Goal: Information Seeking & Learning: Check status

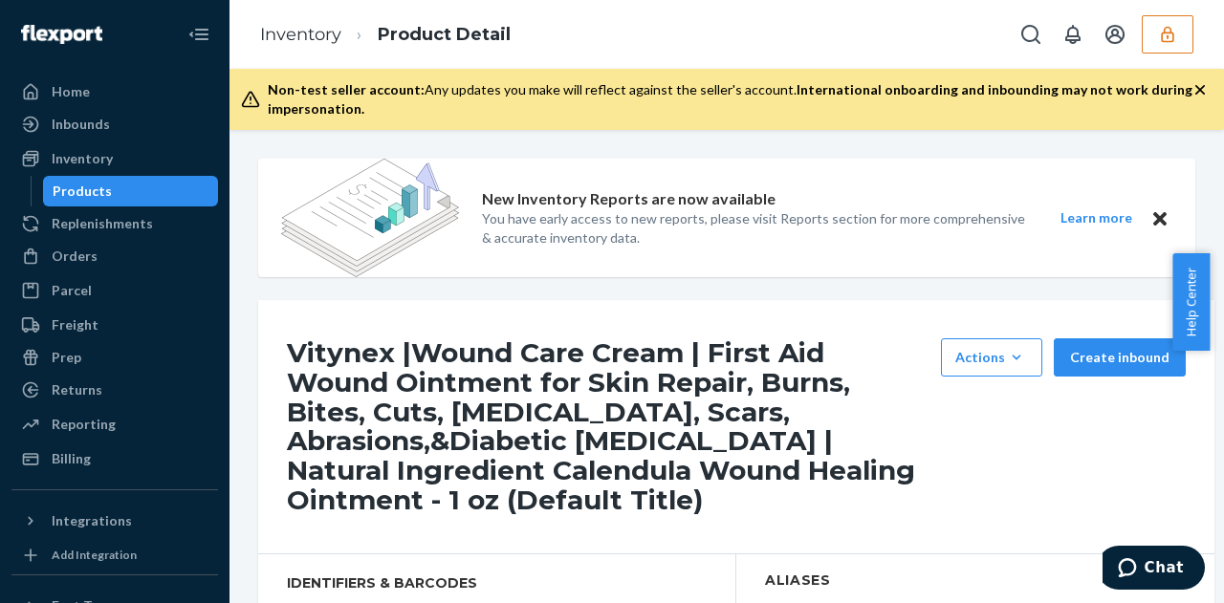
scroll to position [191, 0]
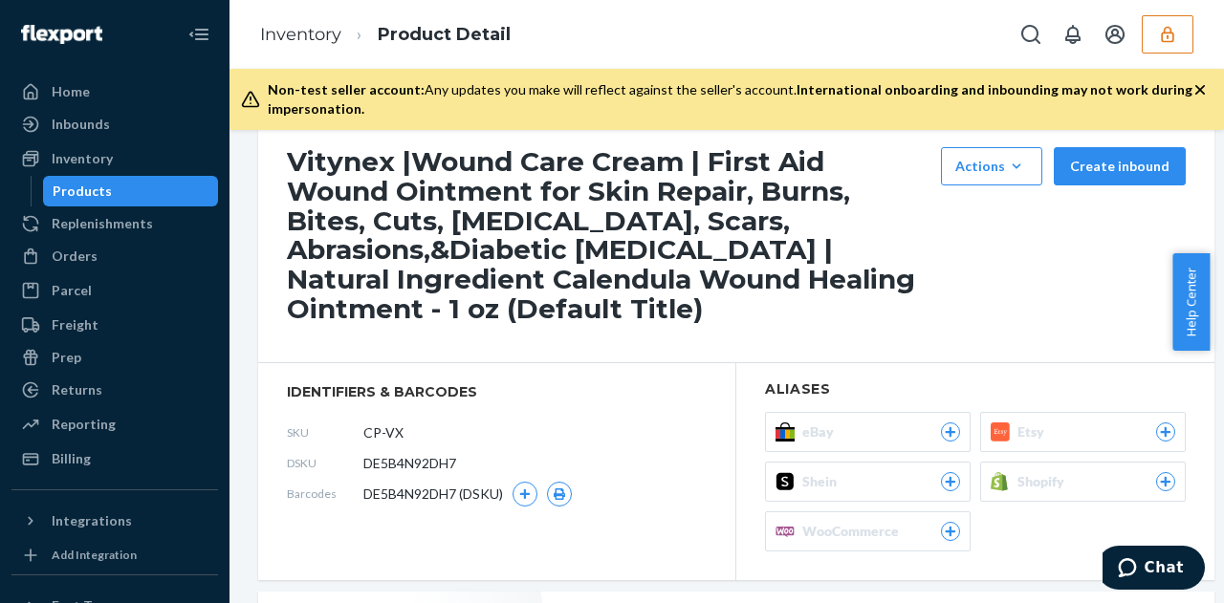
click at [1180, 37] on button "button" at bounding box center [1168, 34] width 52 height 38
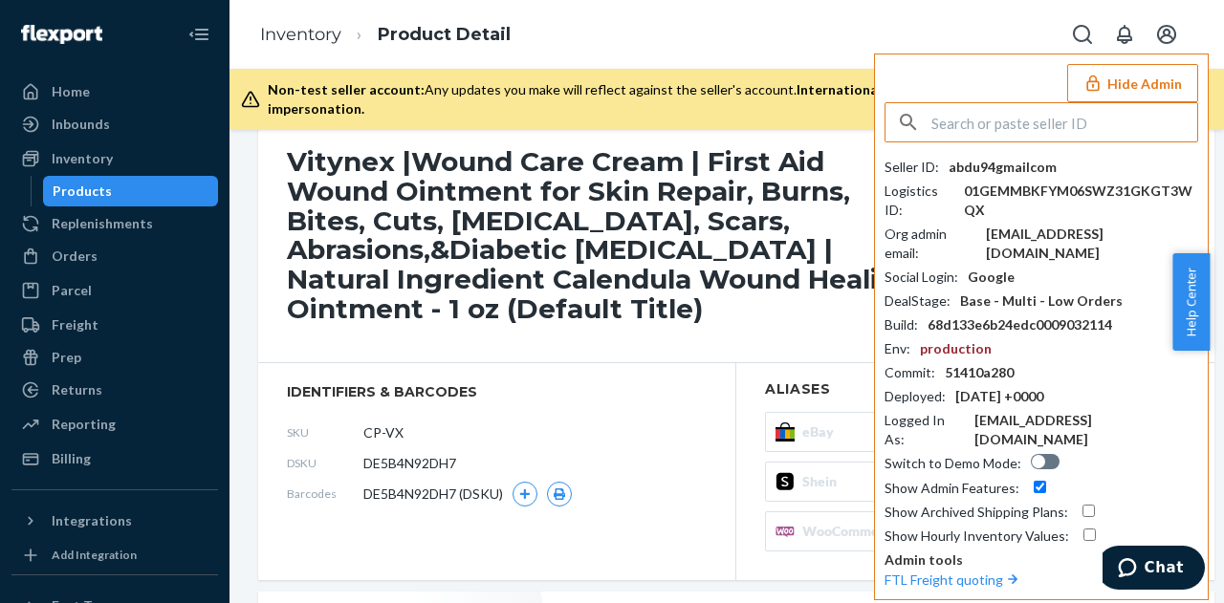
click at [1056, 118] on input "text" at bounding box center [1064, 122] width 266 height 38
click at [1055, 118] on input "text" at bounding box center [1064, 122] width 266 height 38
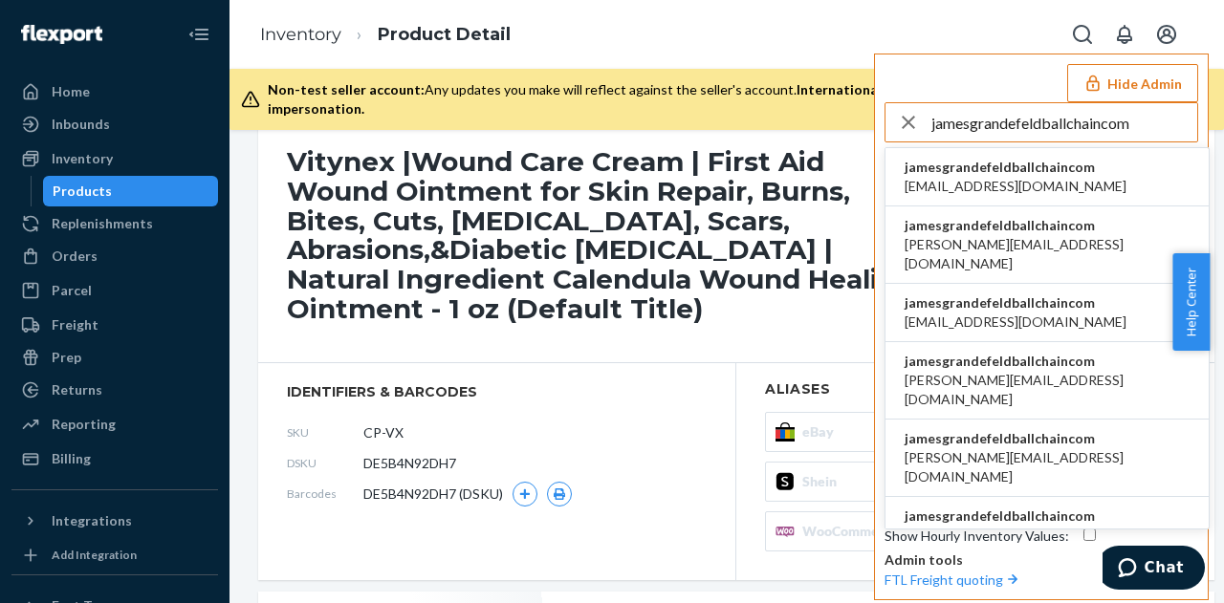
type input "jamesgrandefeldballchaincom"
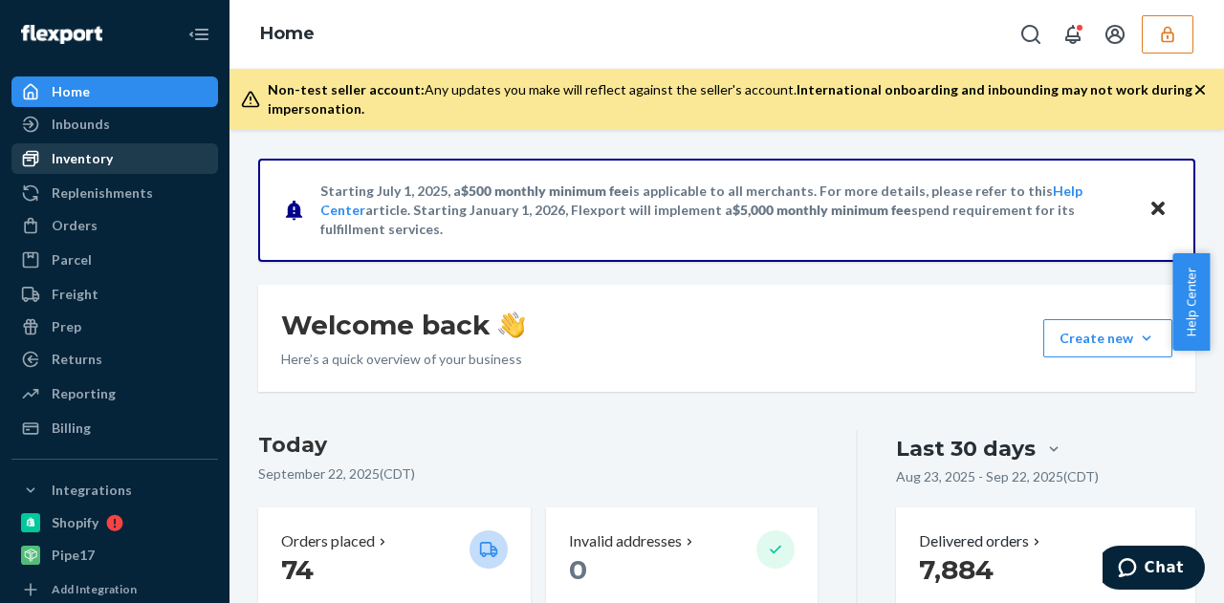
click at [90, 146] on div "Inventory" at bounding box center [114, 158] width 203 height 27
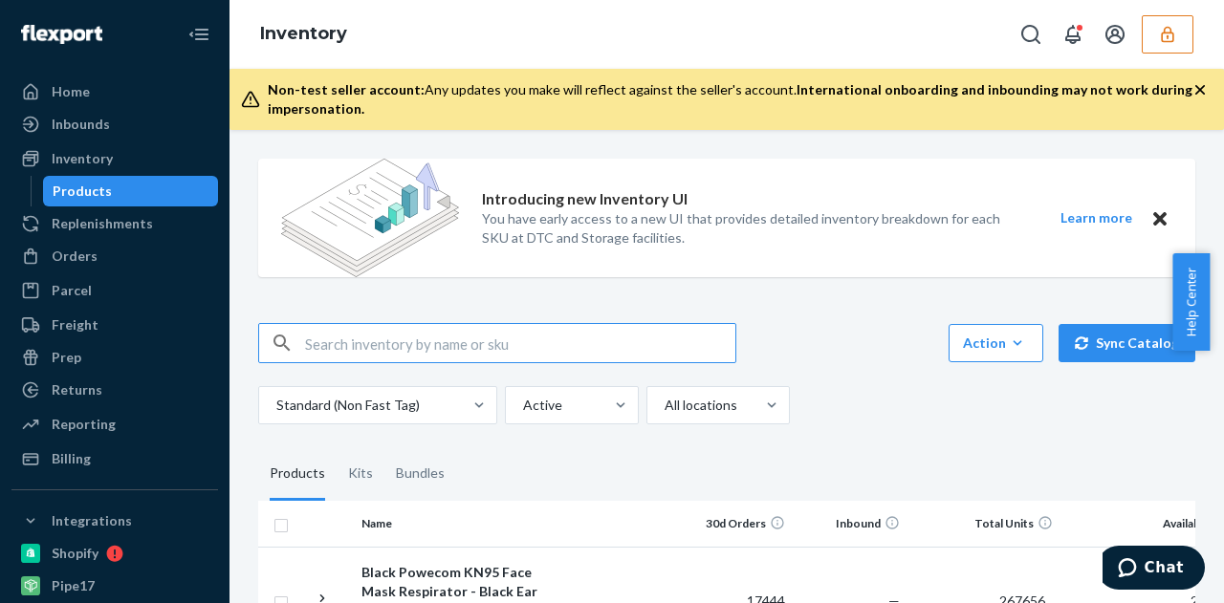
click at [349, 328] on input "text" at bounding box center [520, 343] width 430 height 38
drag, startPoint x: 349, startPoint y: 328, endPoint x: 275, endPoint y: 240, distance: 114.7
click at [346, 324] on input "text" at bounding box center [520, 343] width 430 height 38
paste input "D997VD8PQAJ"
type input "D997VD8PQAJ"
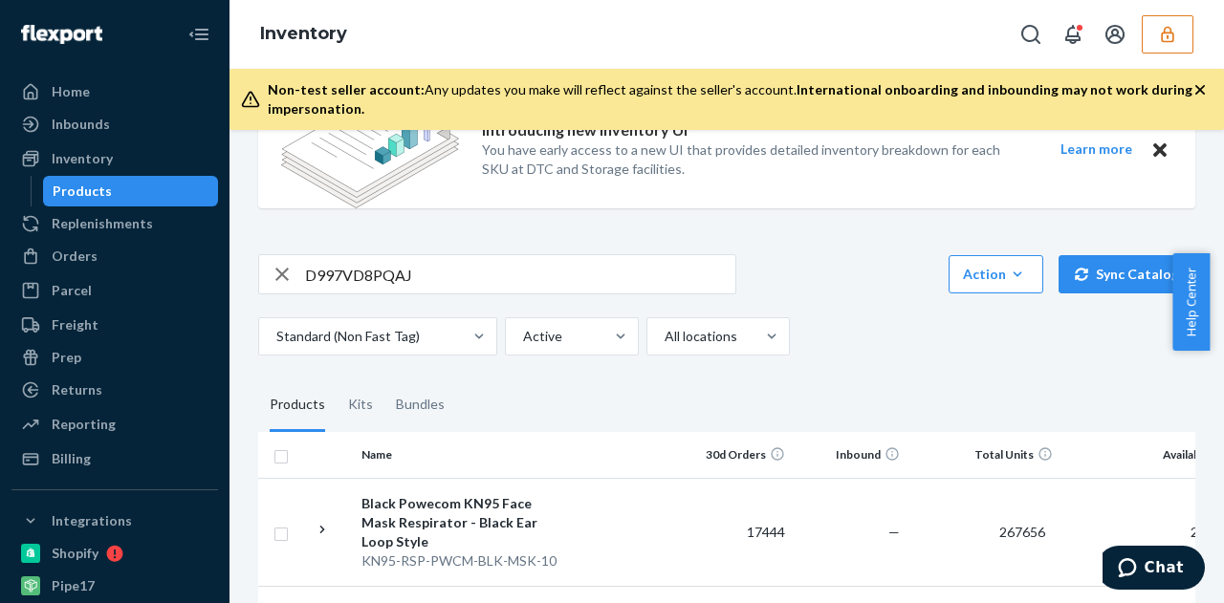
scroll to position [149, 0]
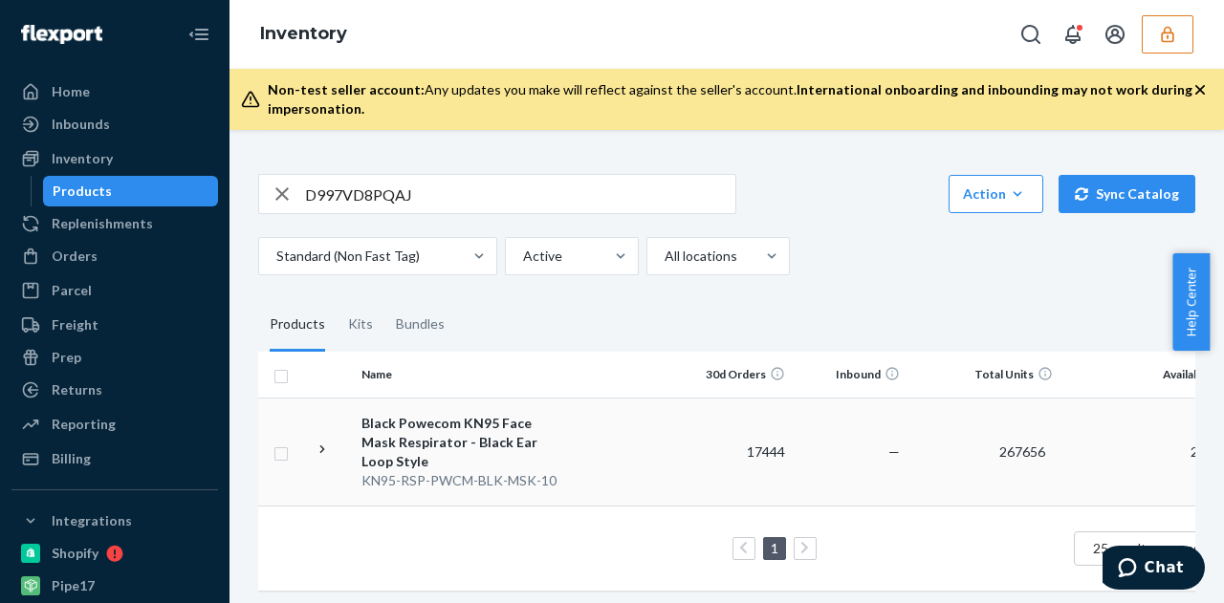
click at [641, 439] on td at bounding box center [623, 452] width 109 height 108
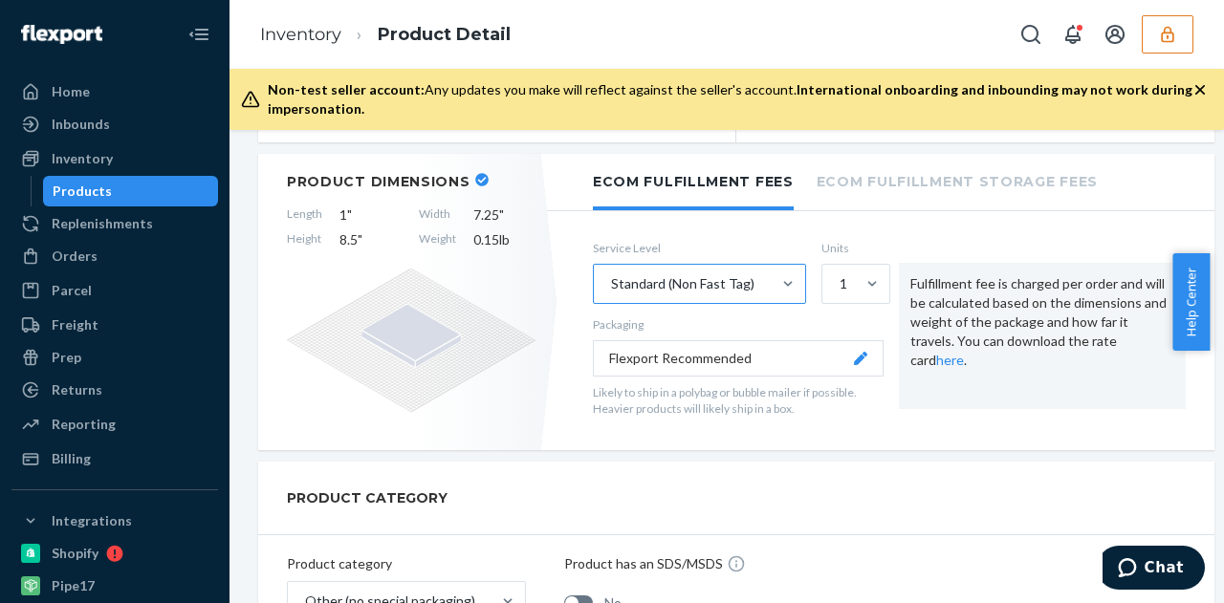
scroll to position [478, 0]
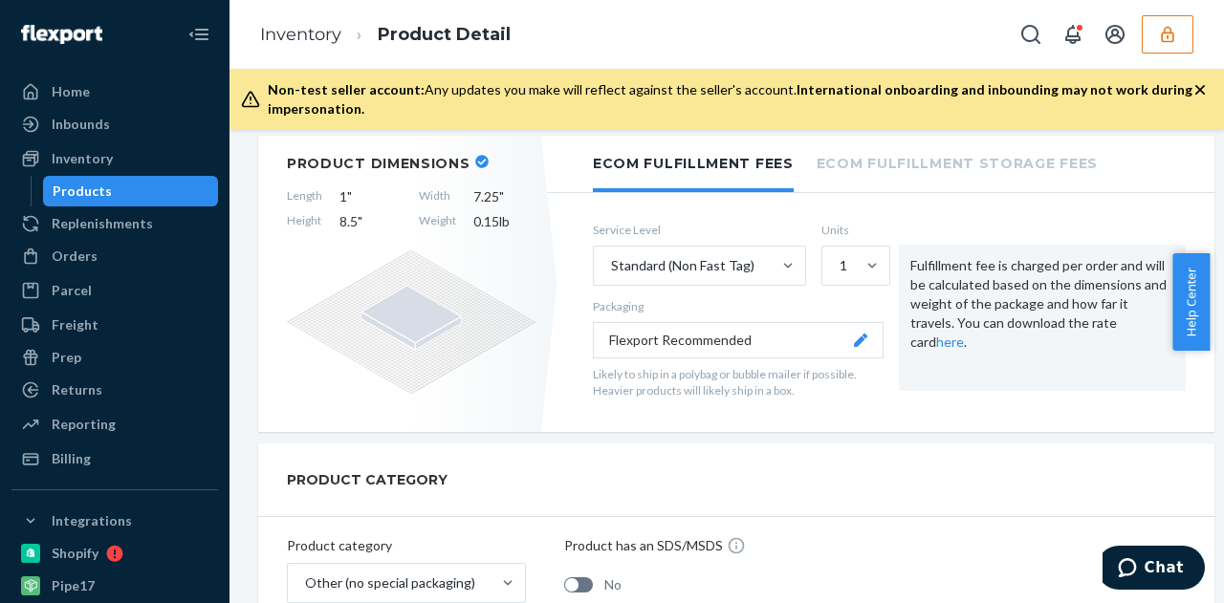
click at [112, 175] on div "Inventory Products" at bounding box center [114, 174] width 207 height 63
click at [112, 161] on div "Inventory" at bounding box center [114, 158] width 203 height 27
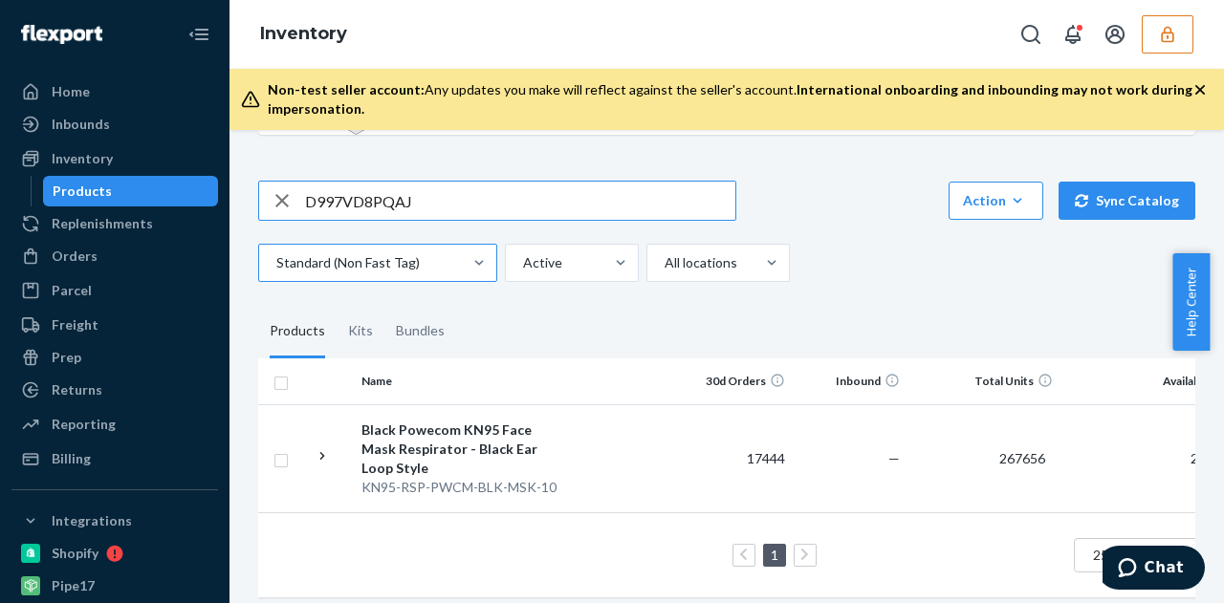
scroll to position [149, 0]
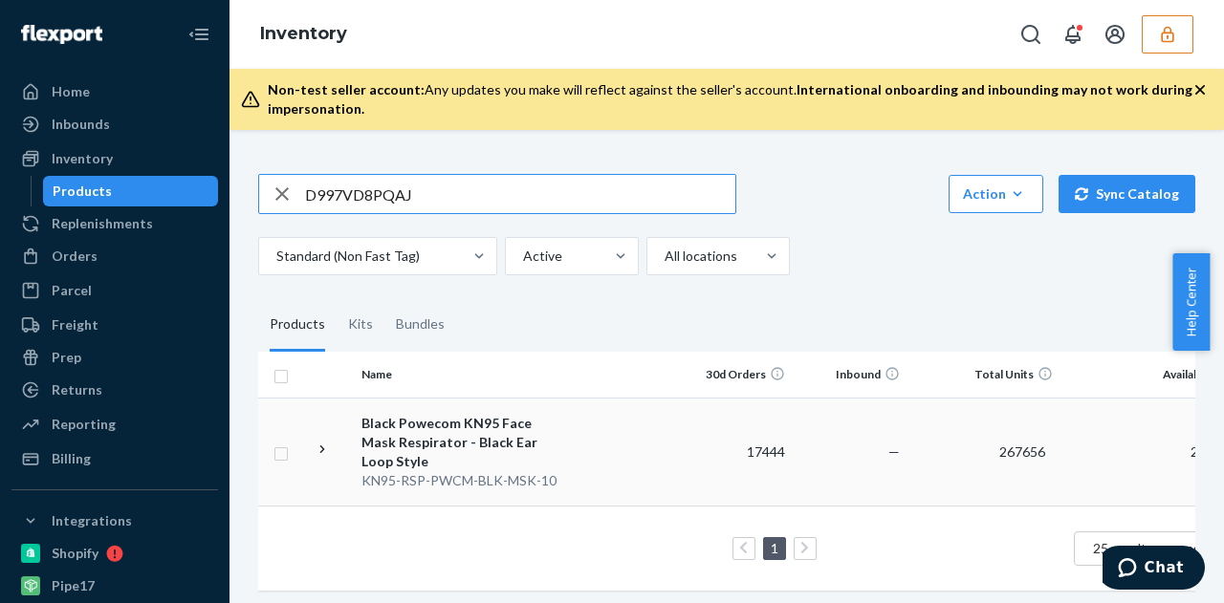
click at [616, 478] on td at bounding box center [623, 452] width 109 height 108
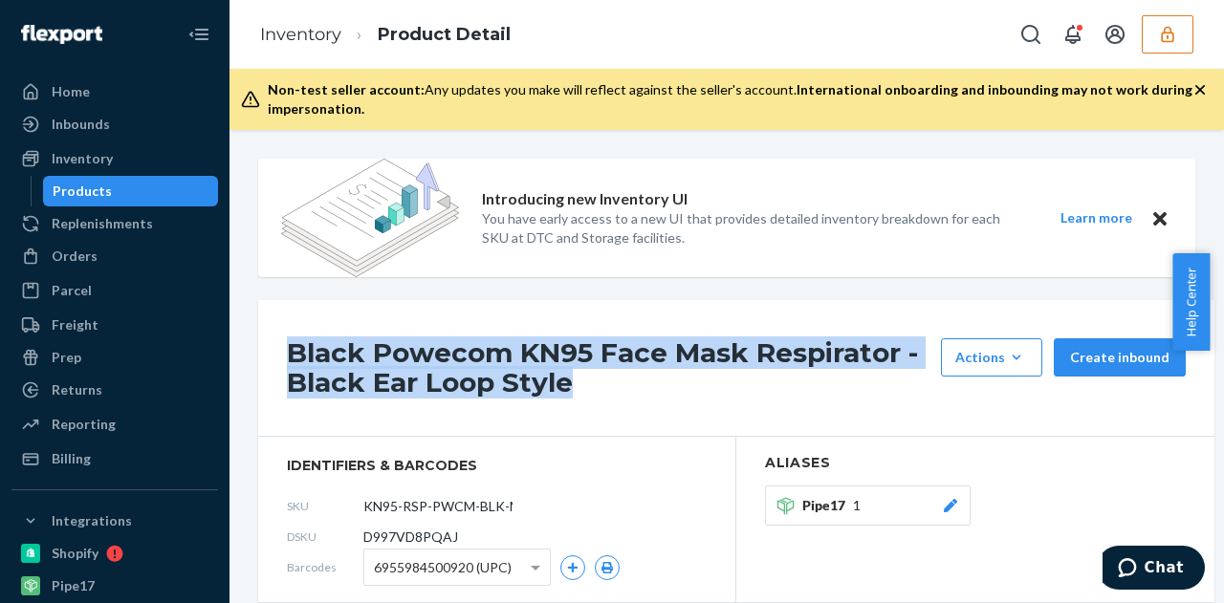
drag, startPoint x: 277, startPoint y: 345, endPoint x: 824, endPoint y: 380, distance: 548.1
click at [824, 380] on div "Black Powecom KN95 Face Mask Respirator - Black Ear Loop Style Actions Add comp…" at bounding box center [736, 368] width 956 height 137
copy h1 "Black Powecom KN95 Face Mask Respirator - Black Ear Loop Style"
click at [1190, 19] on button "button" at bounding box center [1168, 34] width 52 height 38
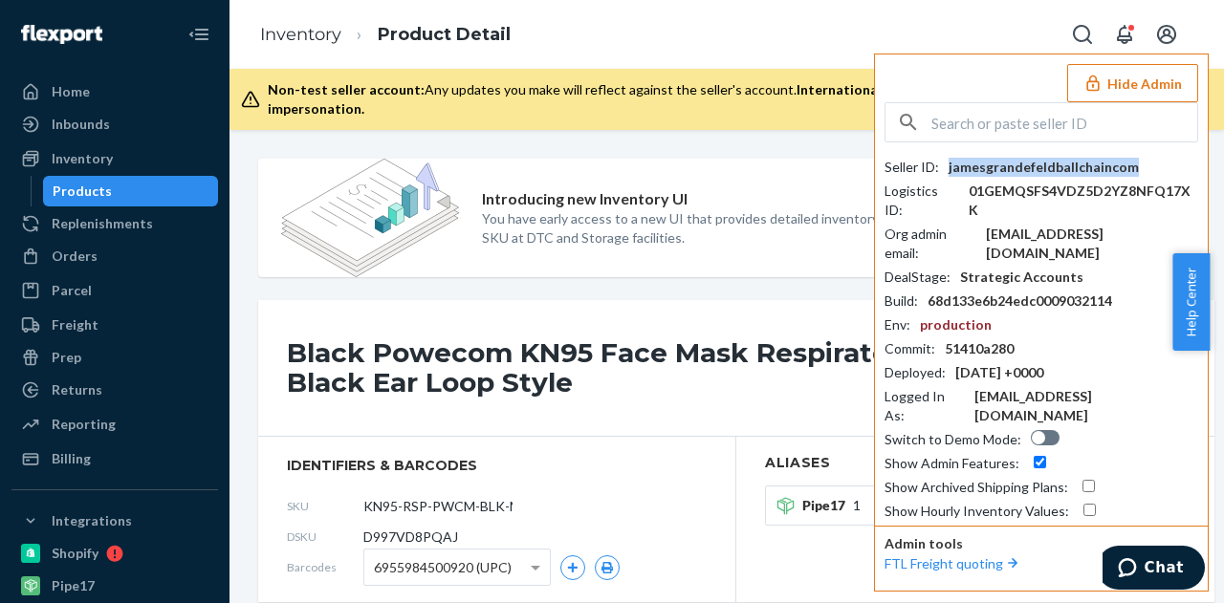
drag, startPoint x: 1135, startPoint y: 158, endPoint x: 947, endPoint y: 168, distance: 188.7
click at [947, 168] on div "Seller ID : jamesgrandefeldballchaincom" at bounding box center [1042, 167] width 314 height 19
copy div "jamesgrandefeldballchaincom"
click at [1025, 126] on input "text" at bounding box center [1064, 122] width 266 height 38
click at [1025, 125] on input "text" at bounding box center [1064, 122] width 266 height 38
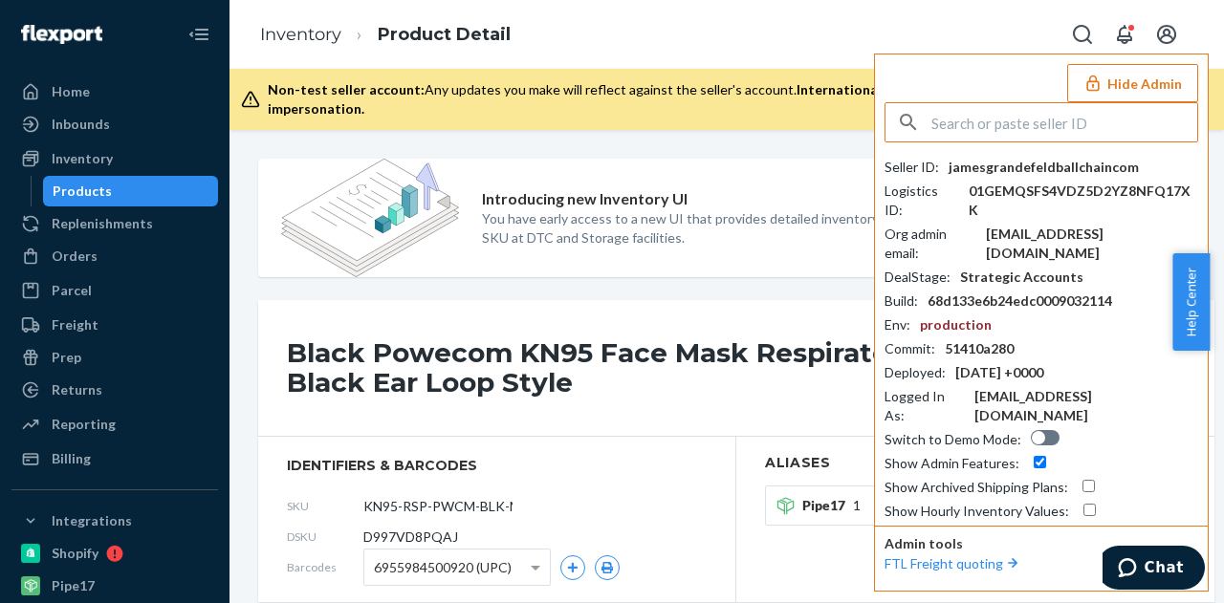
click at [1025, 125] on input "text" at bounding box center [1064, 122] width 266 height 38
paste input "1401259320qqcom"
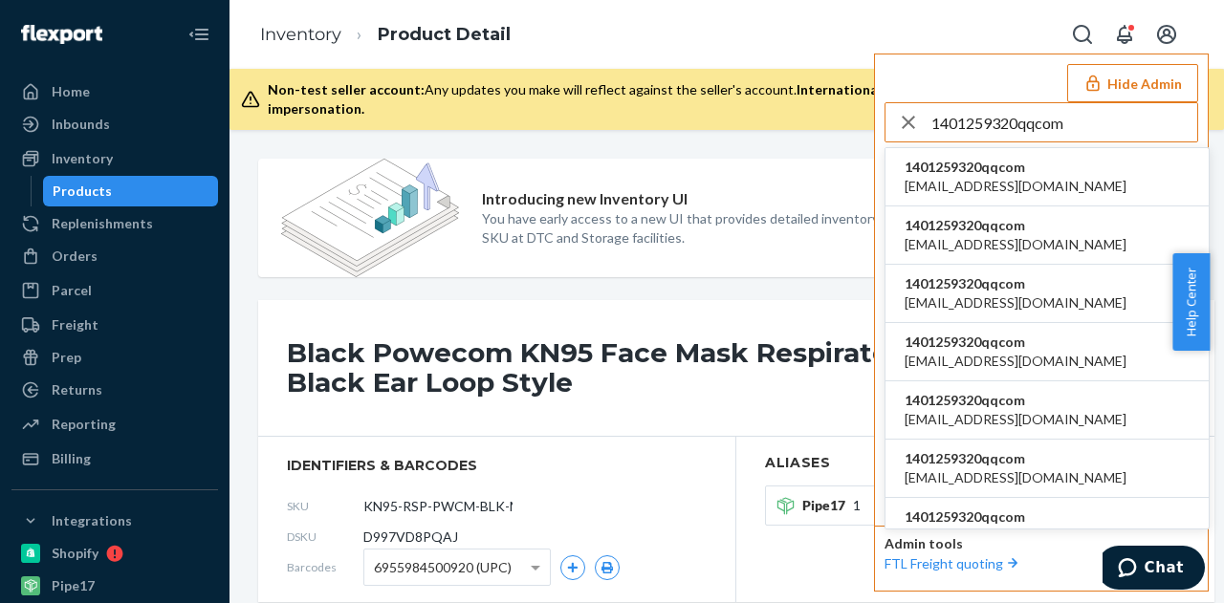
type input "1401259320qqcom"
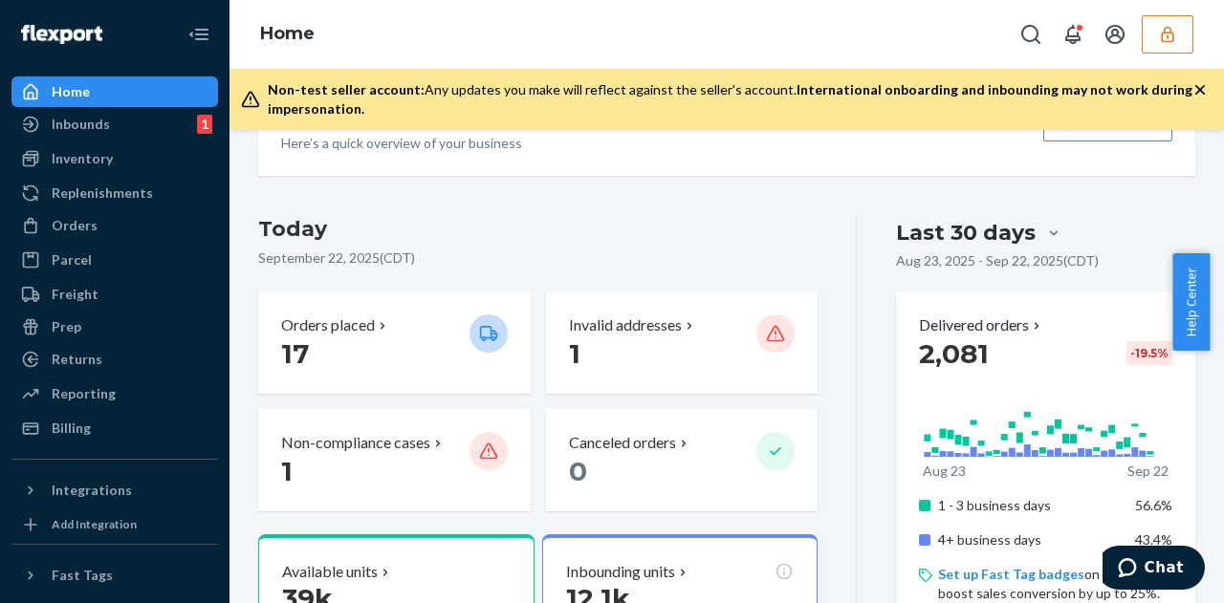
scroll to position [383, 0]
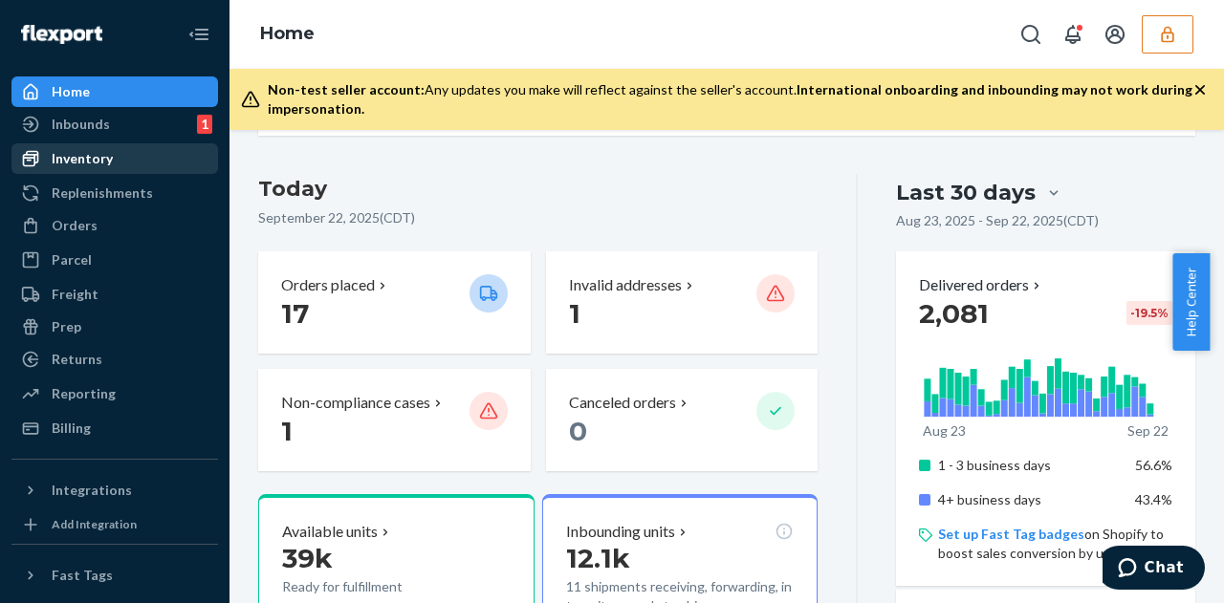
click at [99, 150] on div "Inventory" at bounding box center [82, 158] width 61 height 19
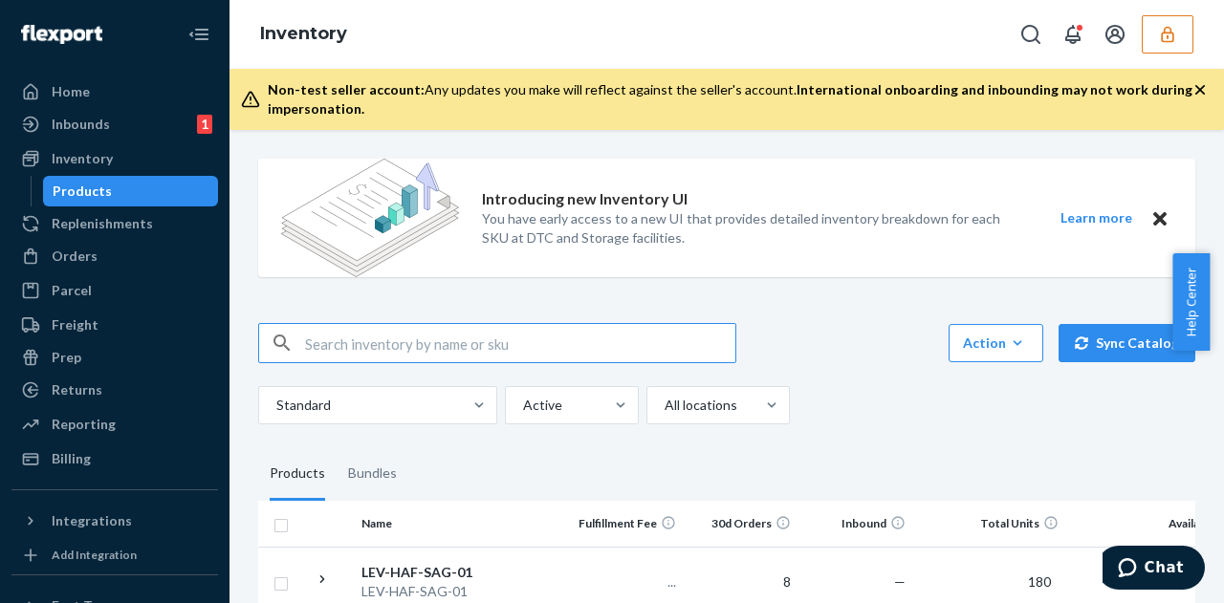
scroll to position [287, 0]
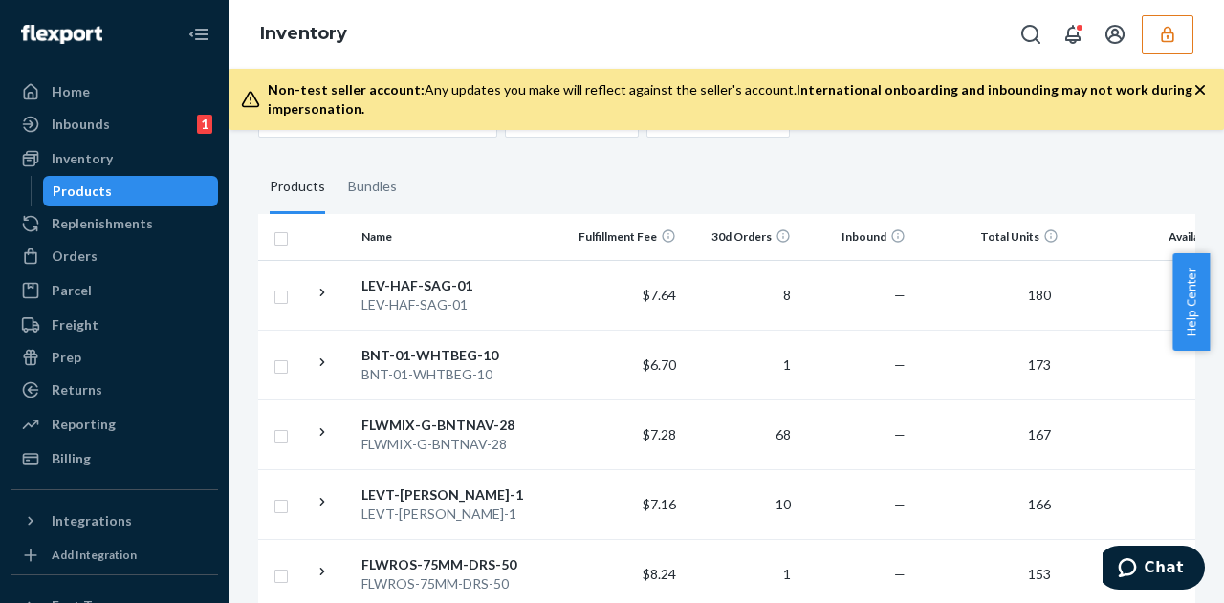
click at [1179, 50] on button "button" at bounding box center [1168, 34] width 52 height 38
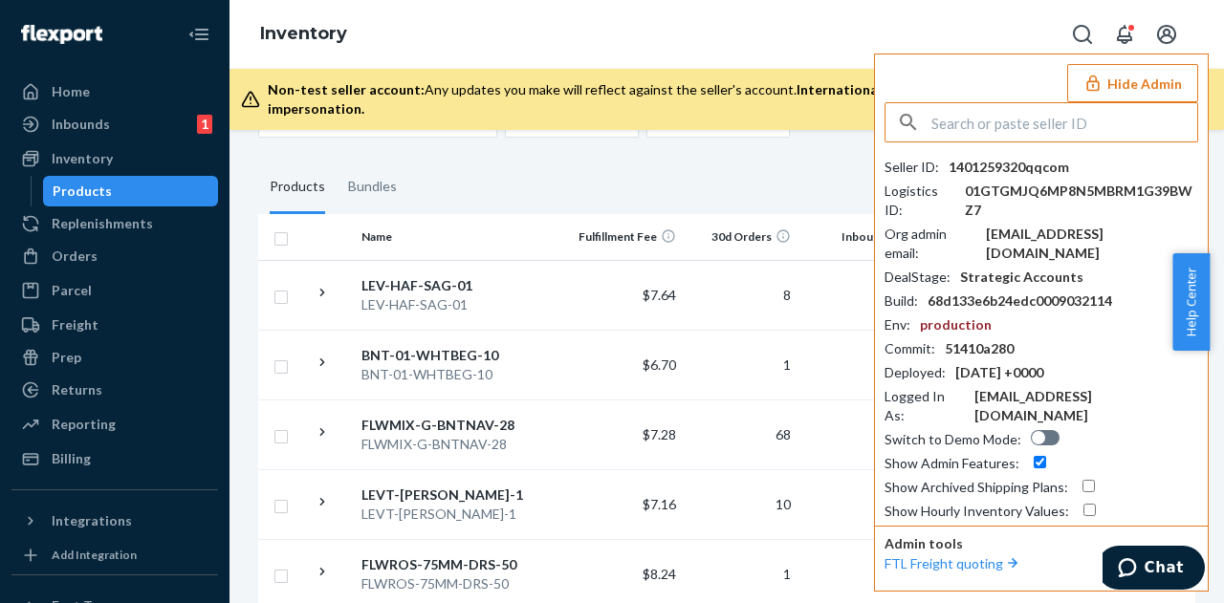
click at [1016, 103] on input "text" at bounding box center [1064, 122] width 266 height 38
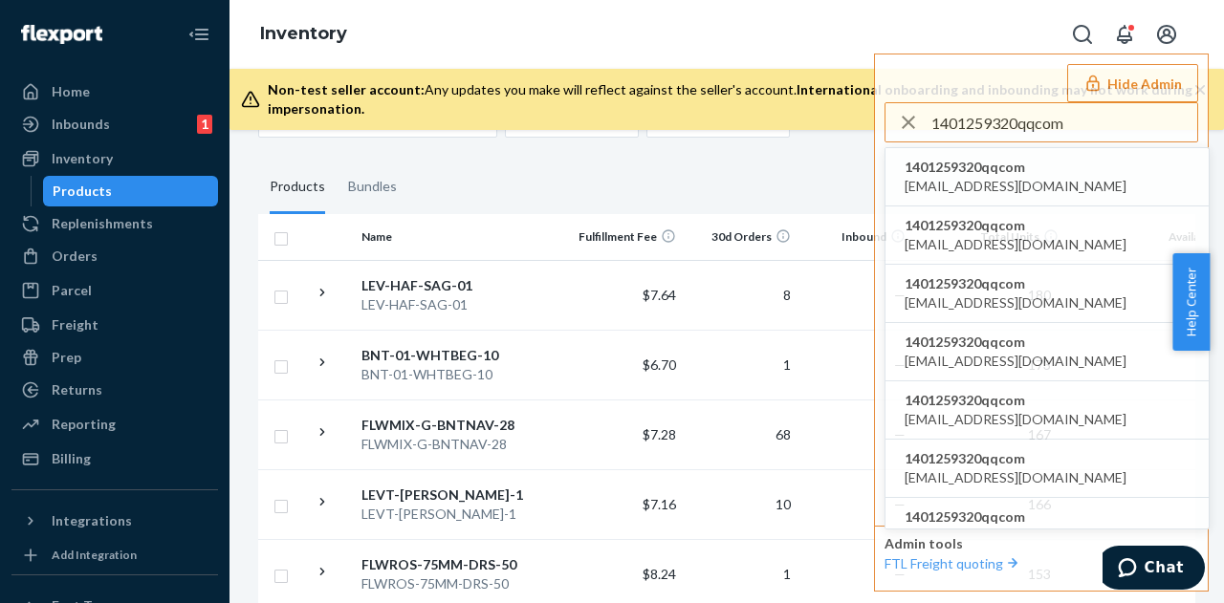
type input "1401259320qqcom"
click at [754, 45] on div "Inventory Hide Admin 1401259320qqcom 1401259320qqcom [EMAIL_ADDRESS][DOMAIN_NAM…" at bounding box center [727, 34] width 995 height 69
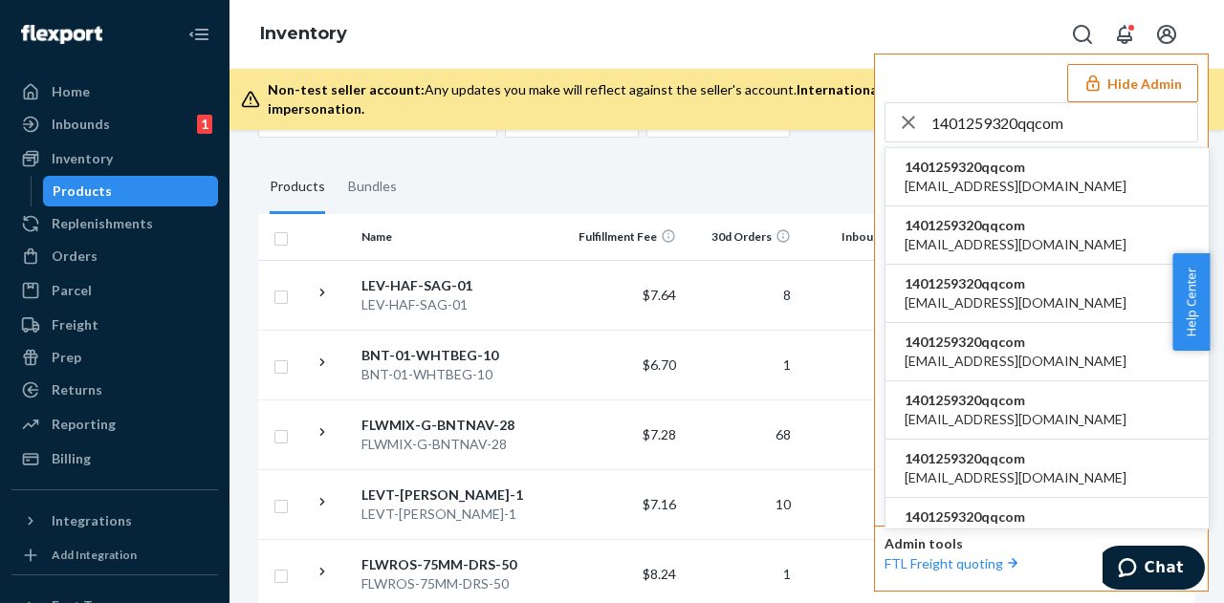
click at [1148, 67] on button "Hide Admin" at bounding box center [1132, 83] width 131 height 38
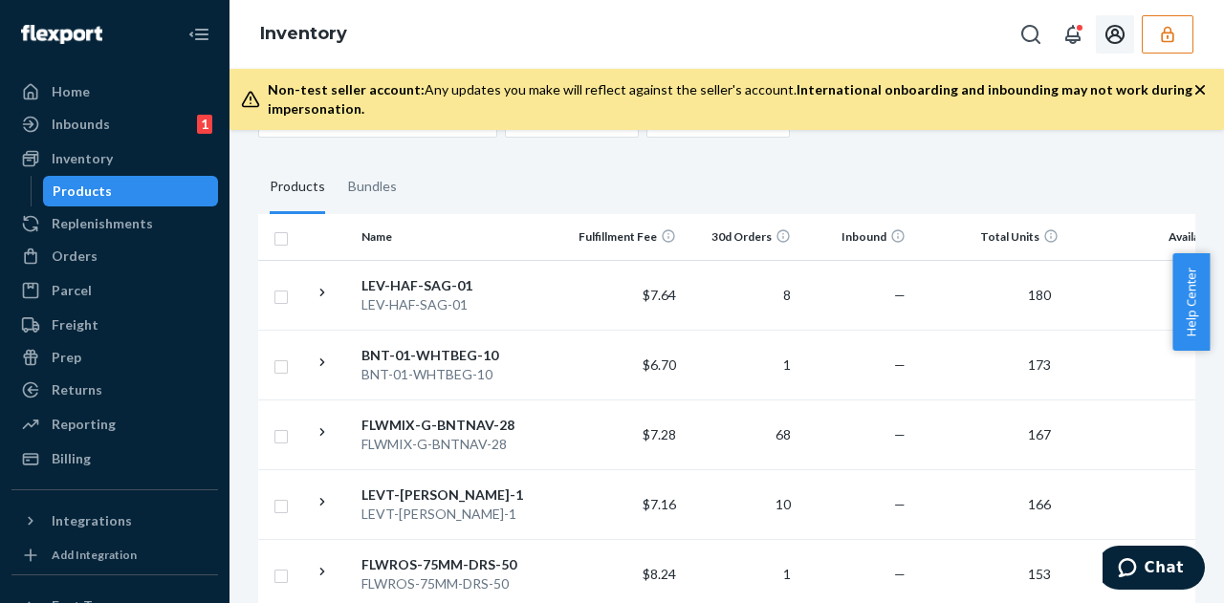
click at [1151, 43] on button "button" at bounding box center [1168, 34] width 52 height 38
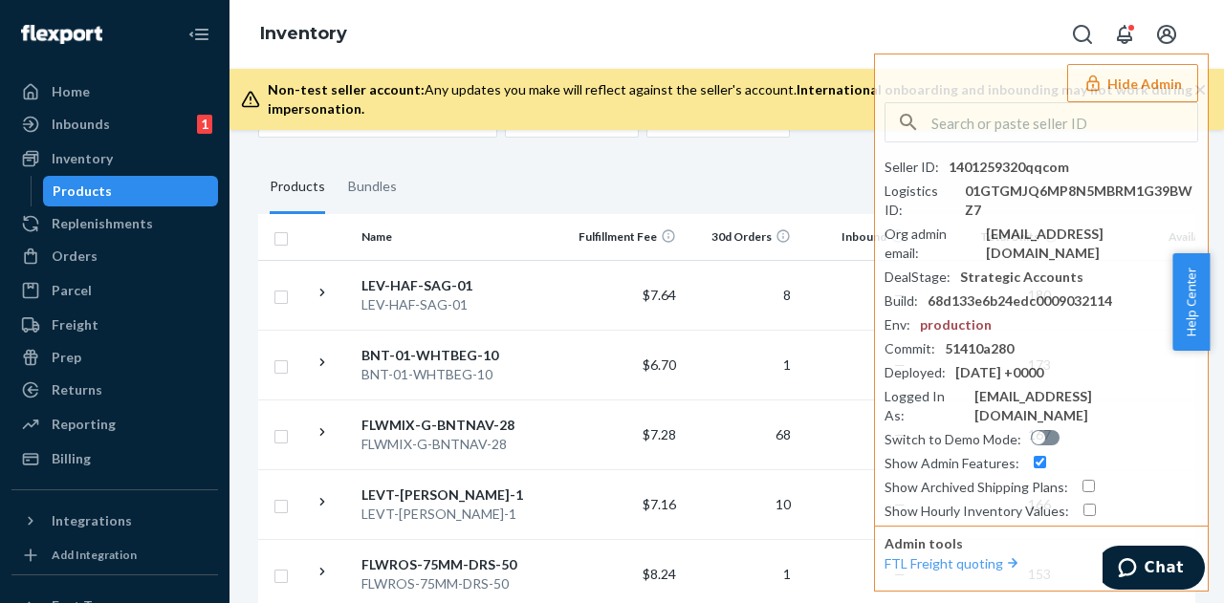
click at [806, 18] on div "Inventory Hide Admin Seller ID : 1401259320qqcom Logistics ID : 01GTGMJQ6MP8N5M…" at bounding box center [727, 34] width 995 height 69
click at [1108, 83] on button "Hide Admin" at bounding box center [1132, 83] width 131 height 38
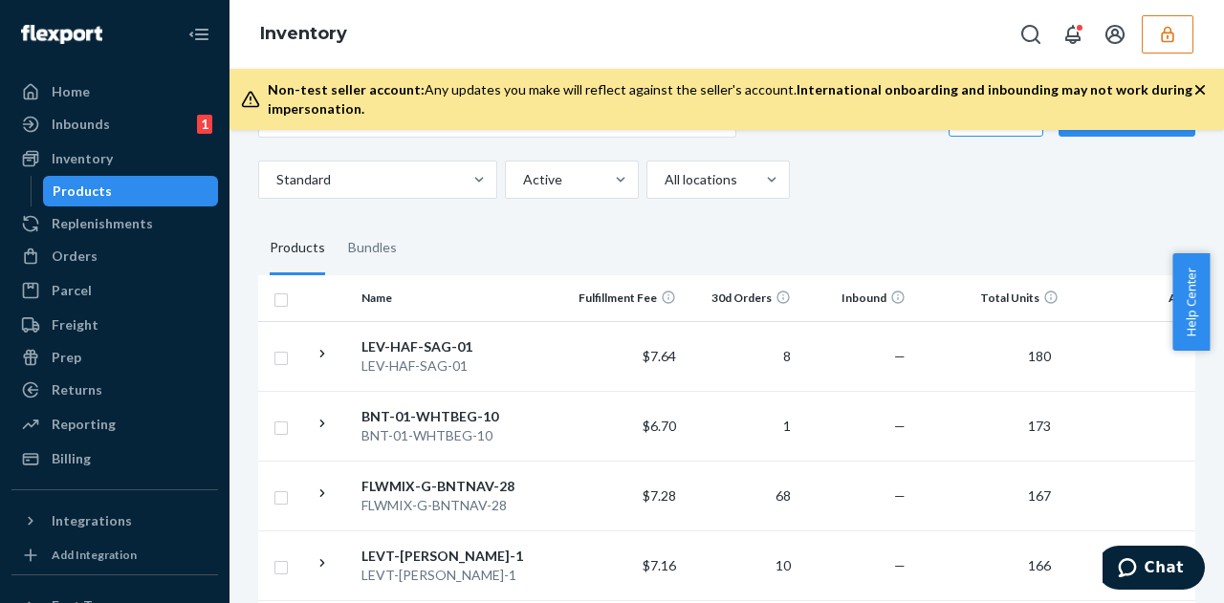
scroll to position [0, 0]
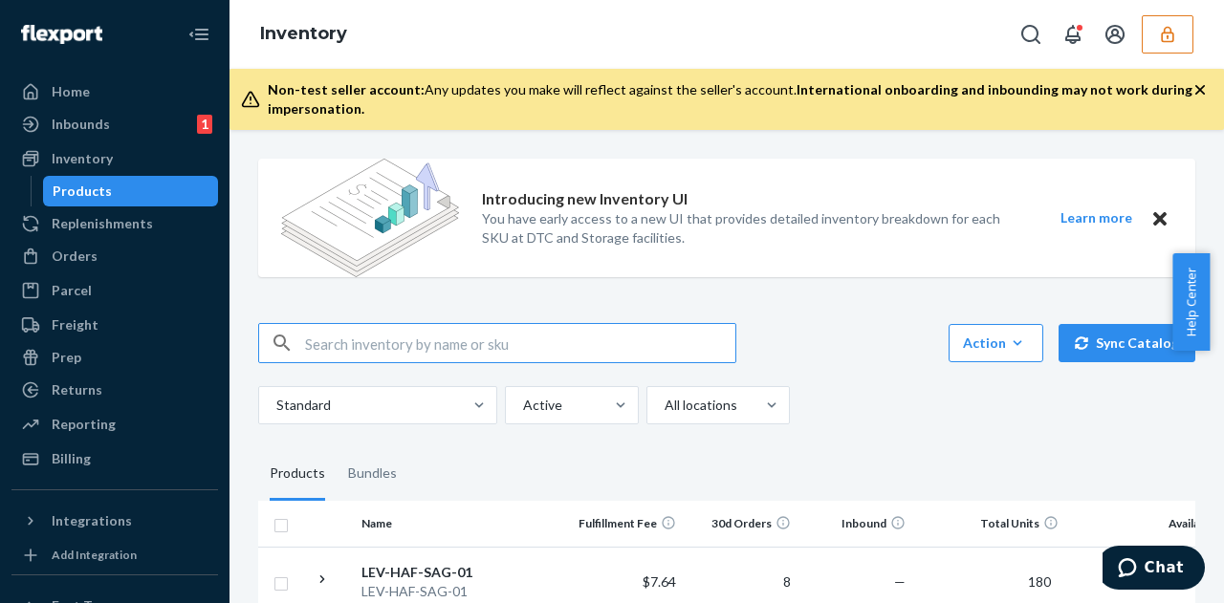
drag, startPoint x: 442, startPoint y: 362, endPoint x: 438, endPoint y: 345, distance: 16.7
click at [440, 352] on input "text" at bounding box center [520, 343] width 430 height 38
click at [438, 345] on input "text" at bounding box center [520, 343] width 430 height 38
paste input "DR664LJ6PUF"
type input "DR664LJ6PUF"
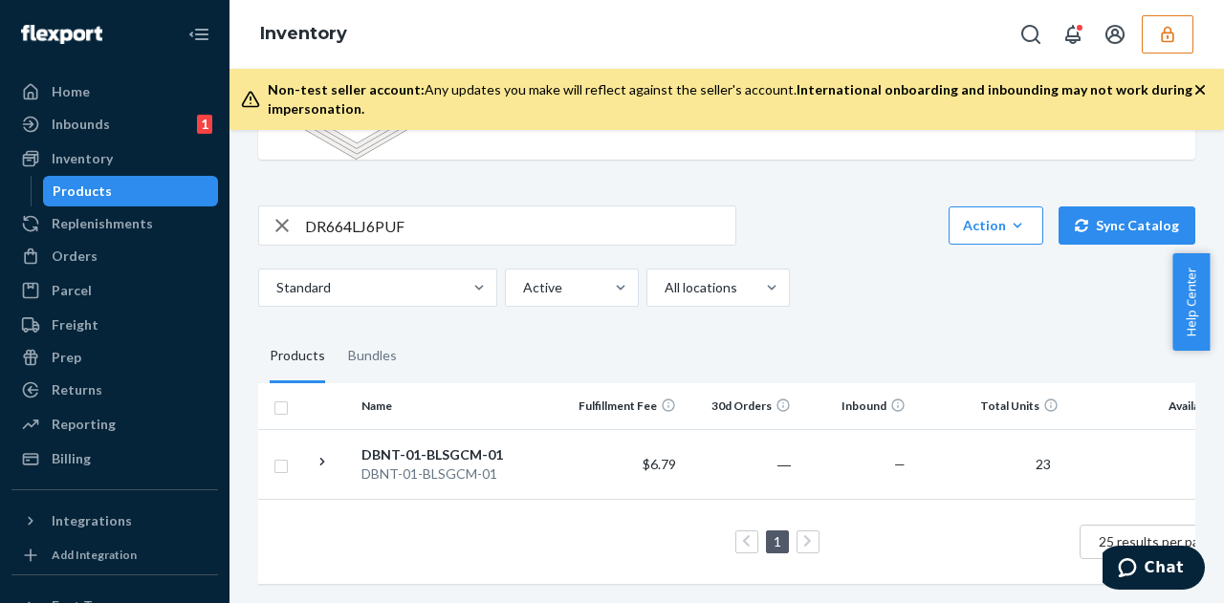
scroll to position [130, 0]
click at [487, 449] on div "DBNT-01-BLSGCM-01" at bounding box center [462, 455] width 200 height 19
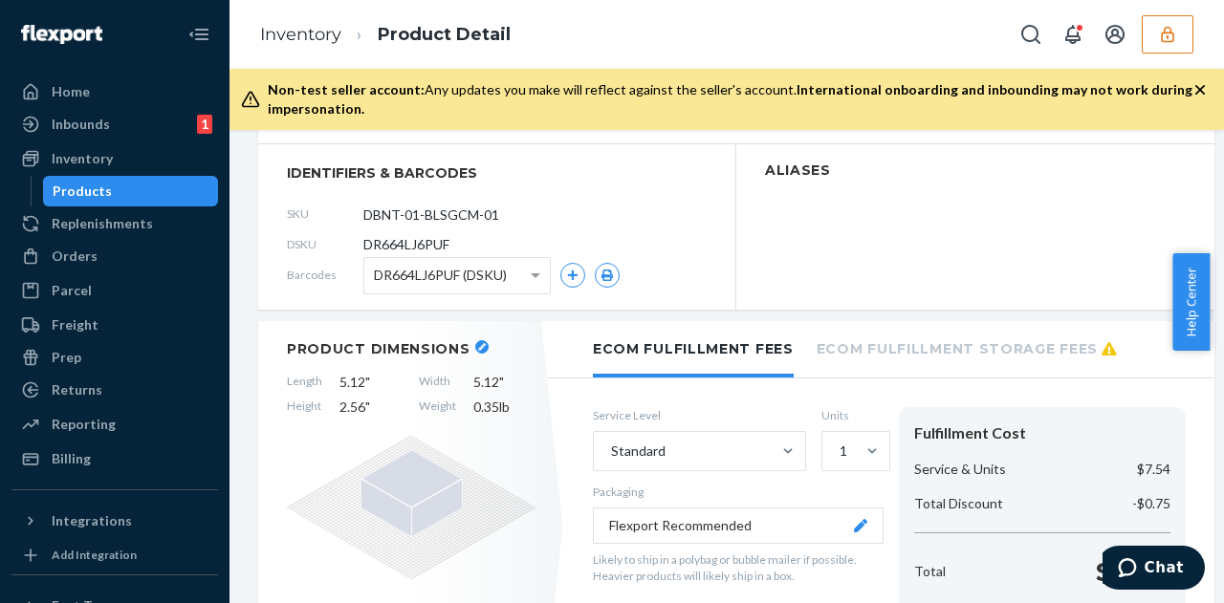
scroll to position [287, 0]
